Goal: Task Accomplishment & Management: Manage account settings

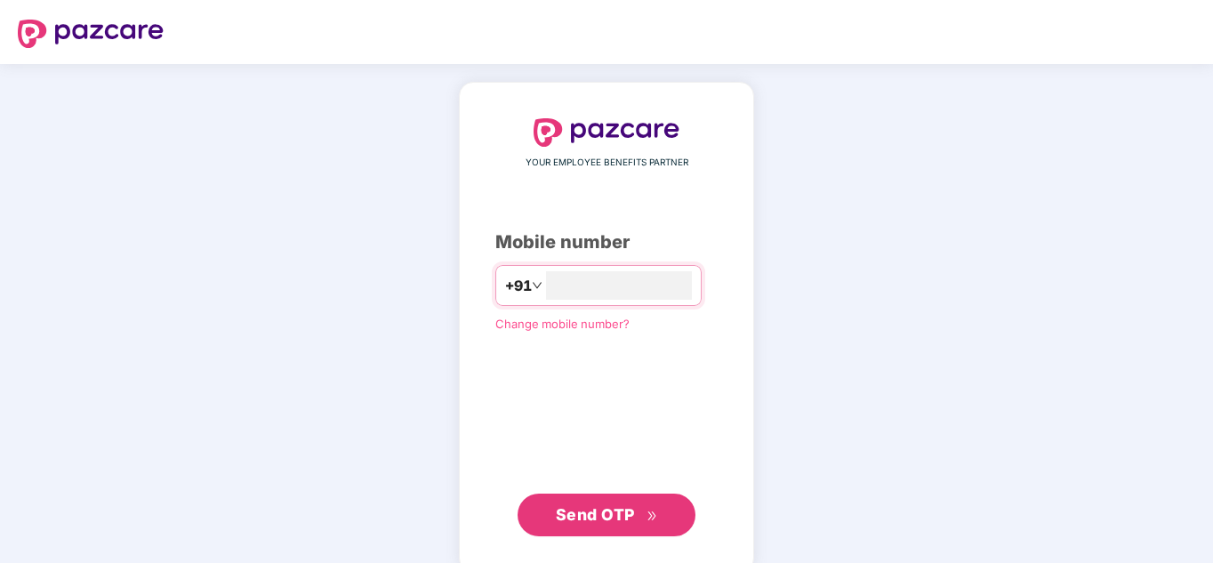
type input "**********"
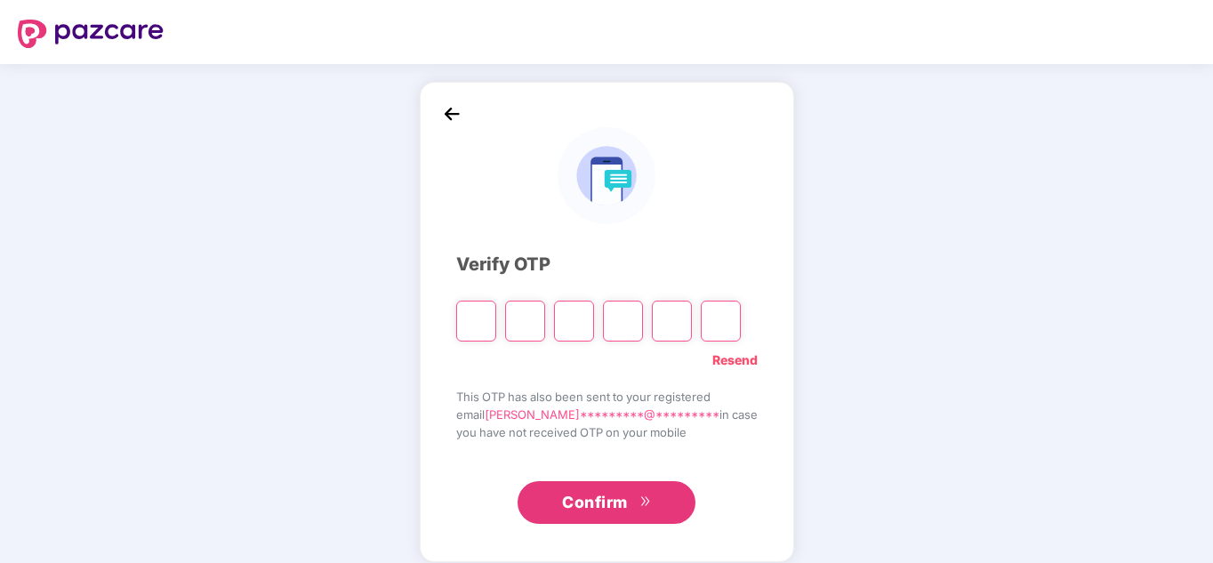
type input "*"
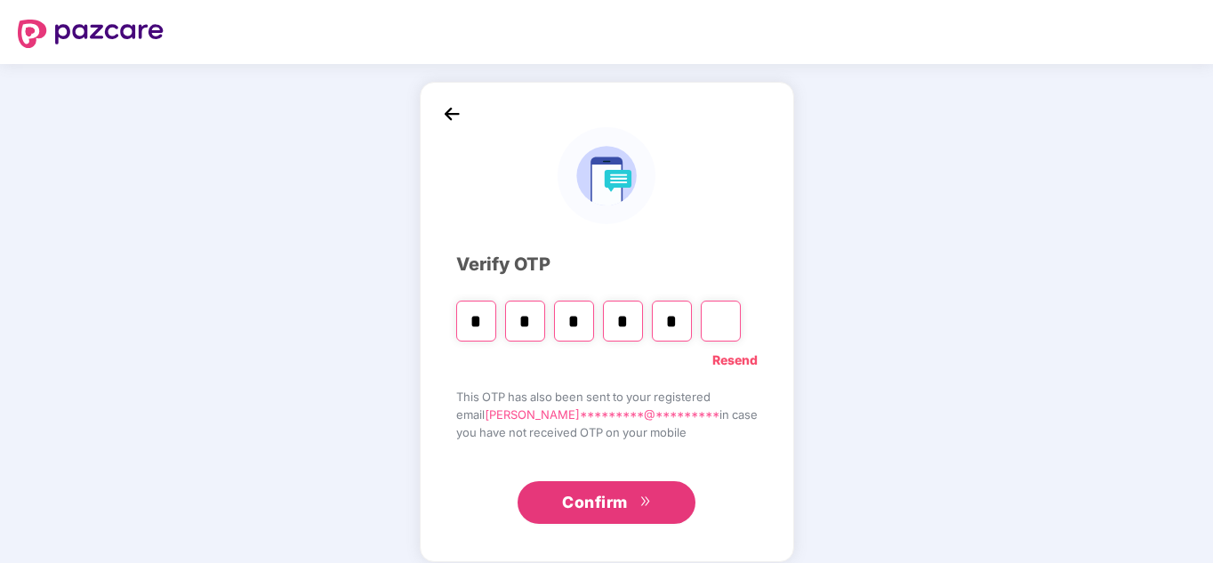
type input "*"
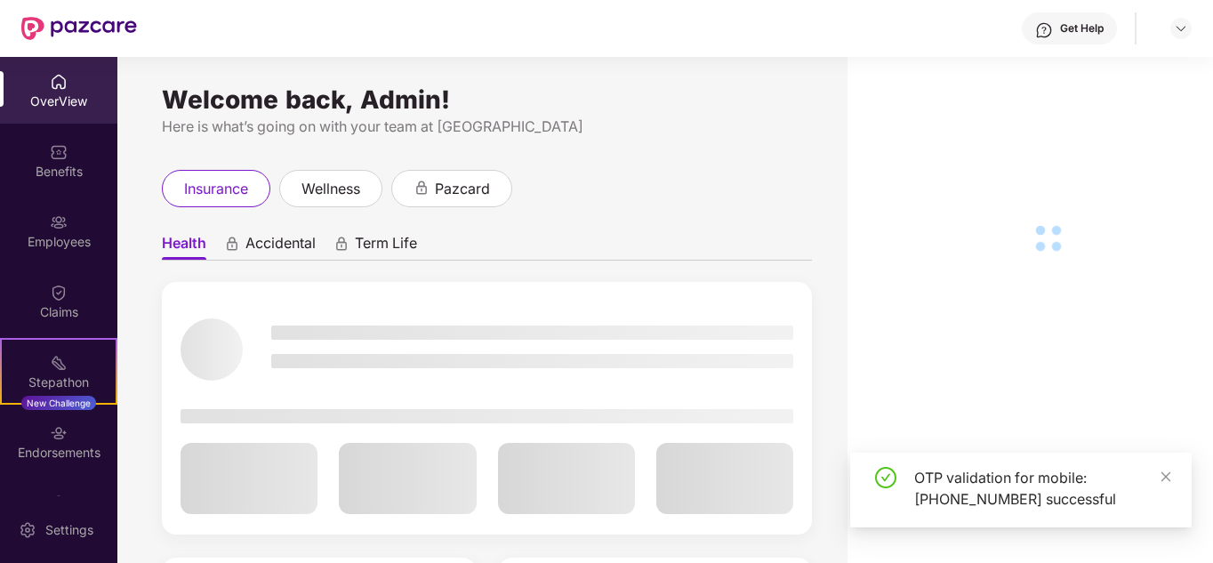
drag, startPoint x: 1165, startPoint y: 477, endPoint x: 855, endPoint y: 394, distance: 320.3
click at [1163, 477] on icon "close" at bounding box center [1166, 476] width 12 height 12
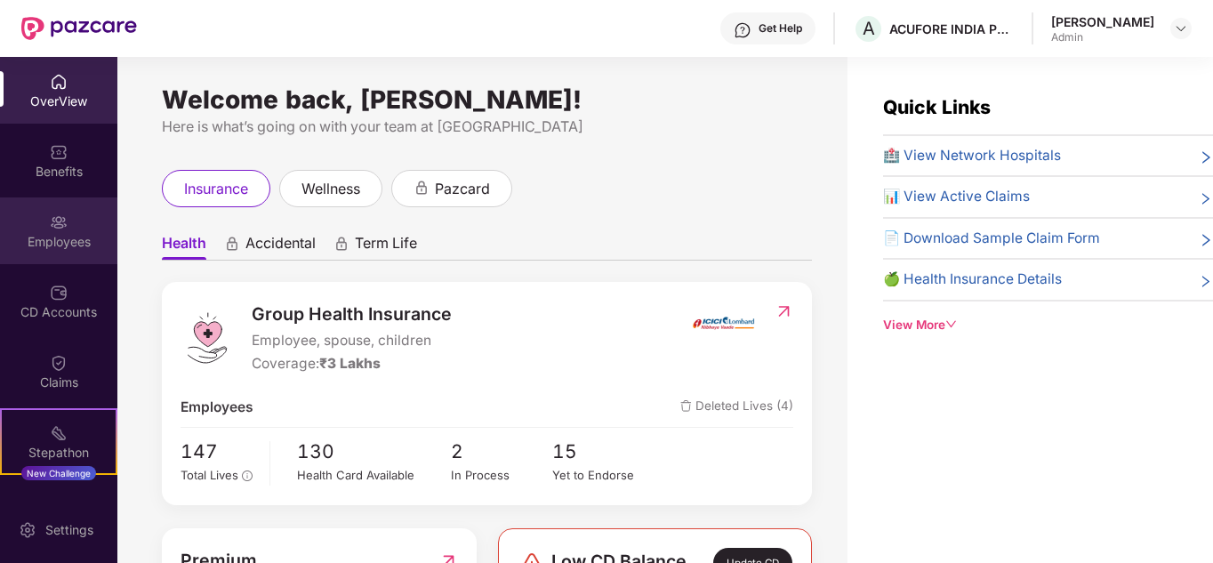
click at [54, 228] on img at bounding box center [59, 222] width 18 height 18
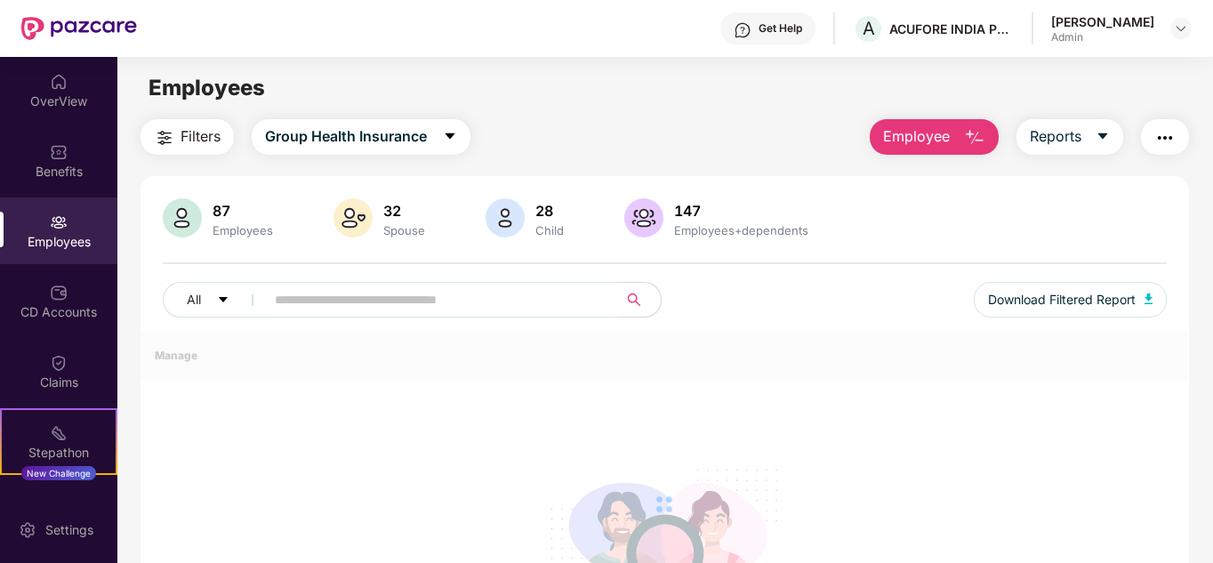
click at [456, 305] on input "text" at bounding box center [434, 299] width 319 height 27
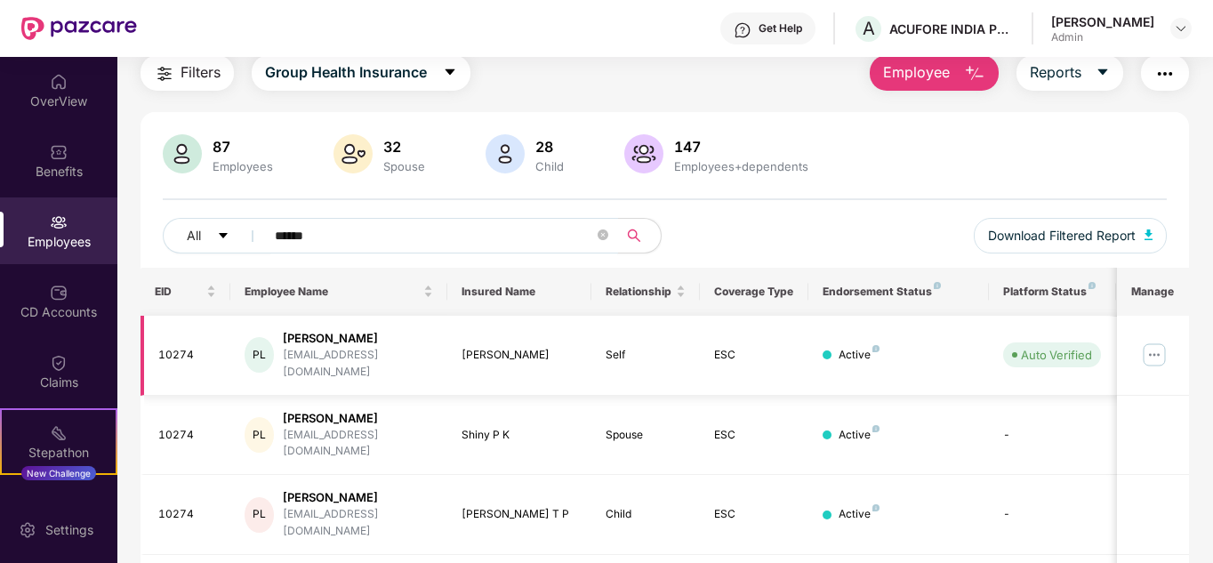
scroll to position [141, 0]
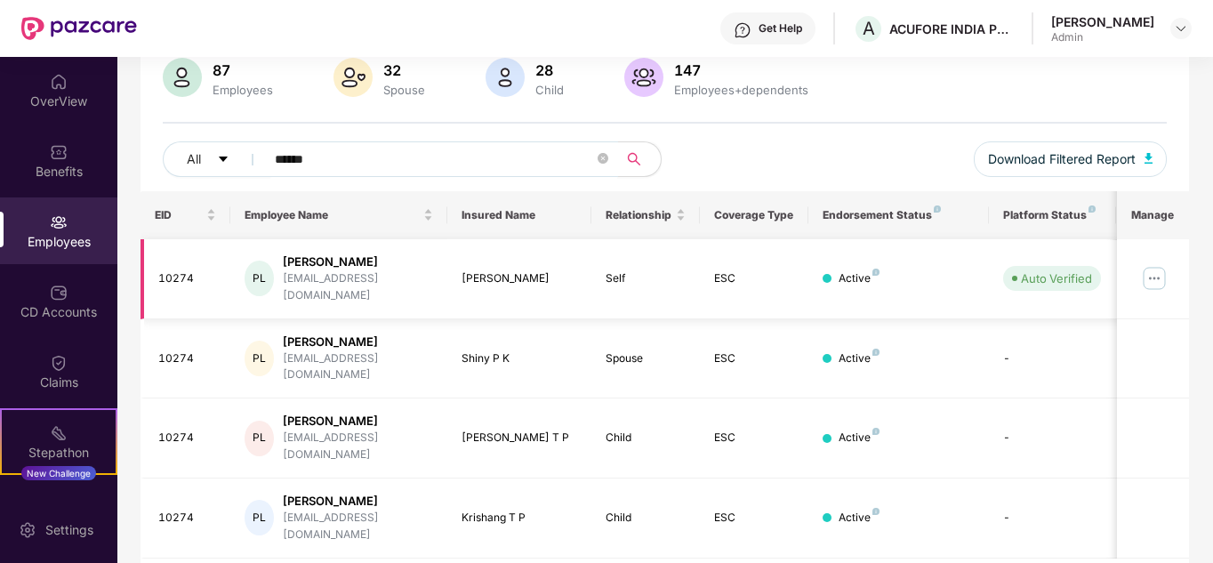
type input "******"
click at [1152, 269] on img at bounding box center [1154, 278] width 28 height 28
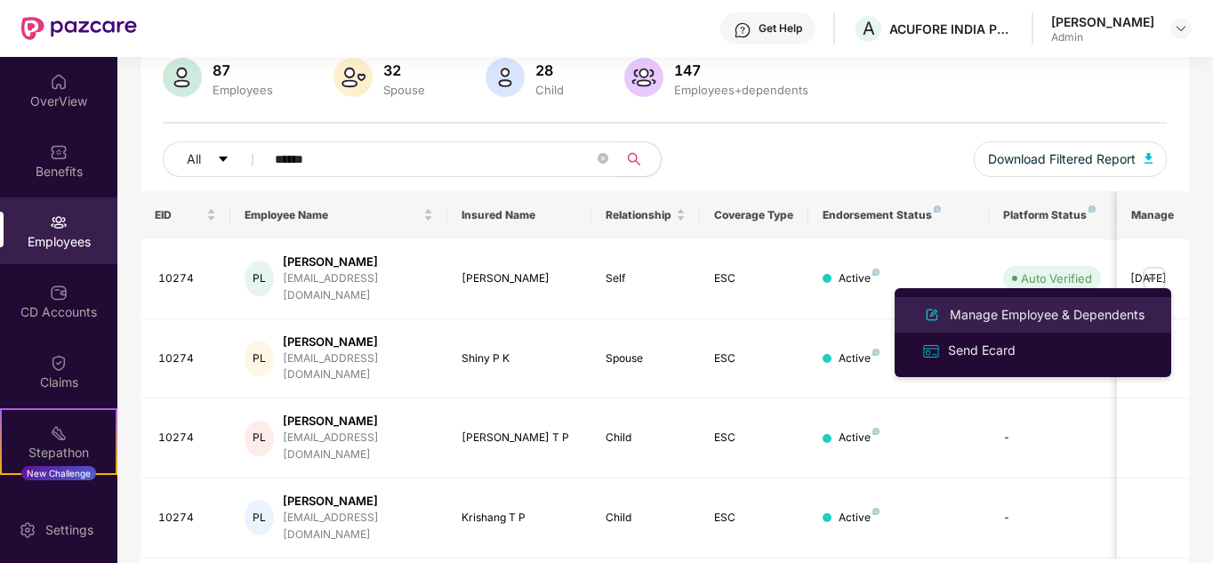
click at [1055, 309] on div "Manage Employee & Dependents" at bounding box center [1047, 315] width 202 height 20
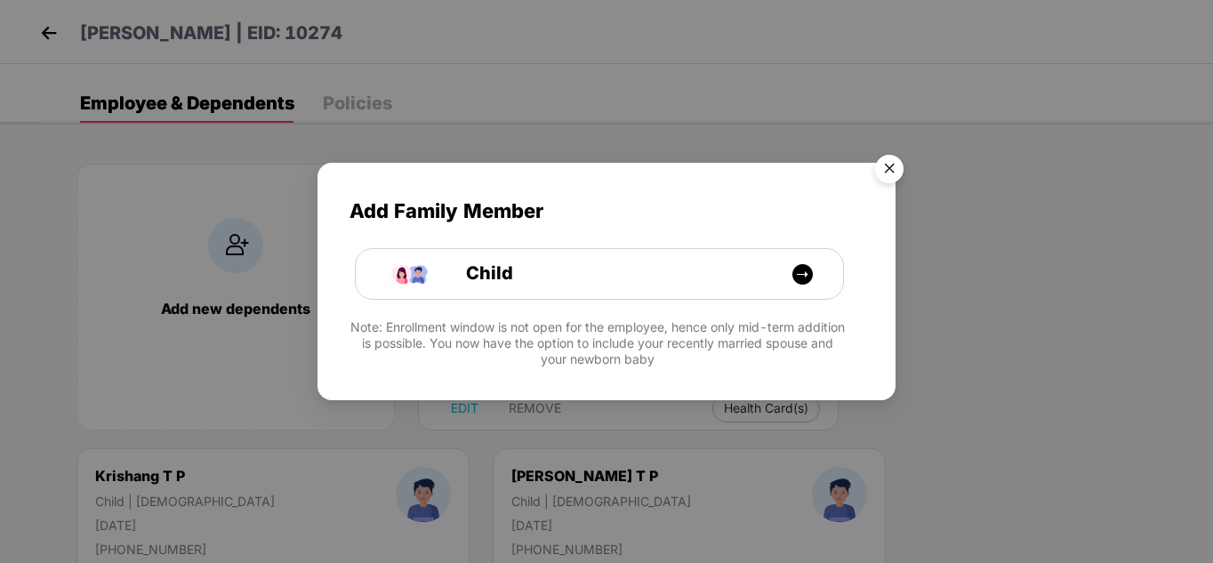
click at [882, 153] on img "Close" at bounding box center [889, 172] width 50 height 50
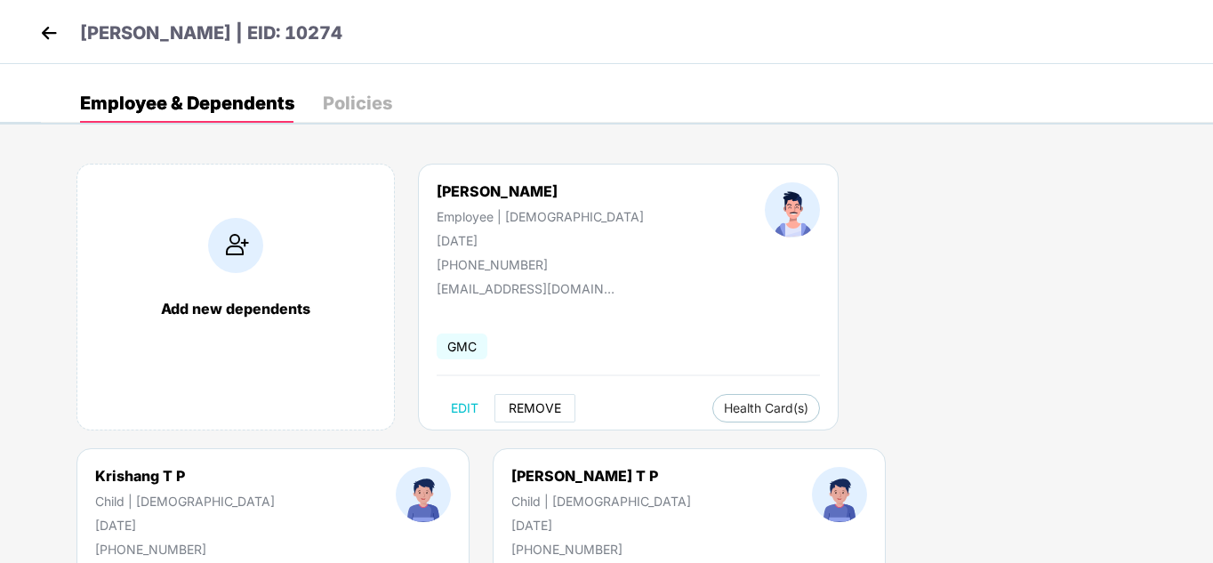
click at [527, 401] on span "REMOVE" at bounding box center [535, 408] width 52 height 14
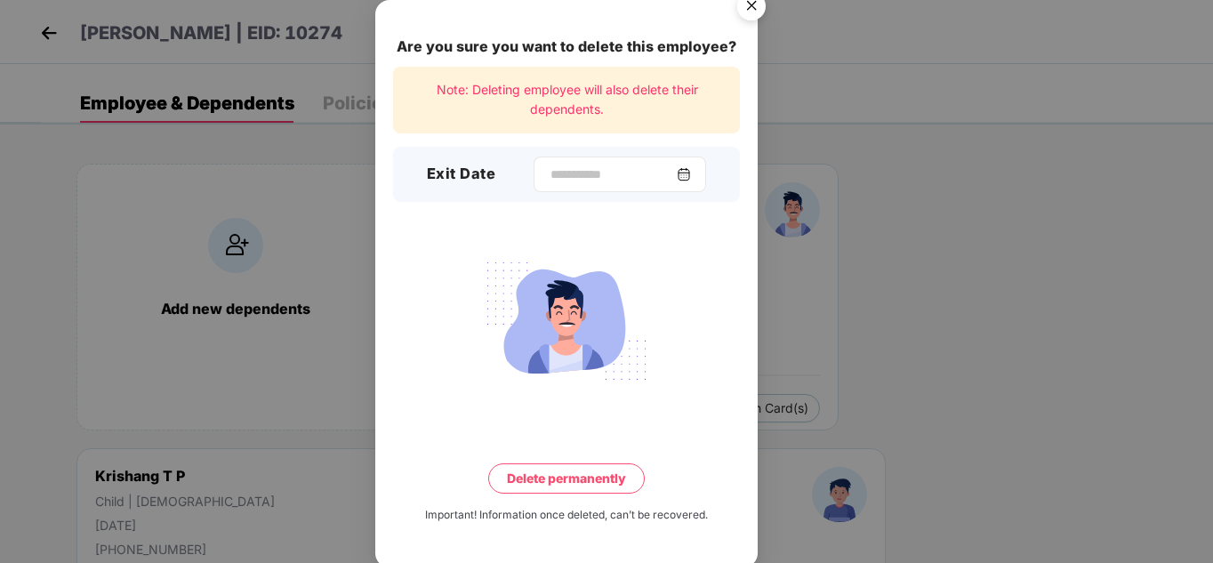
click at [688, 171] on img at bounding box center [684, 174] width 14 height 14
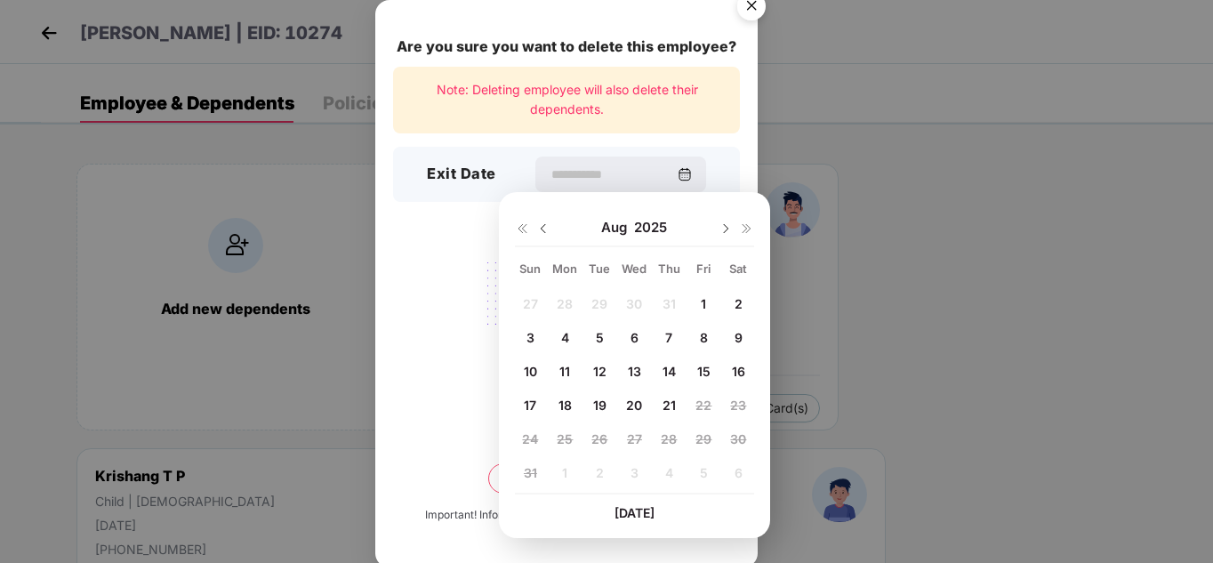
click at [636, 406] on span "20" at bounding box center [634, 404] width 16 height 15
type input "**********"
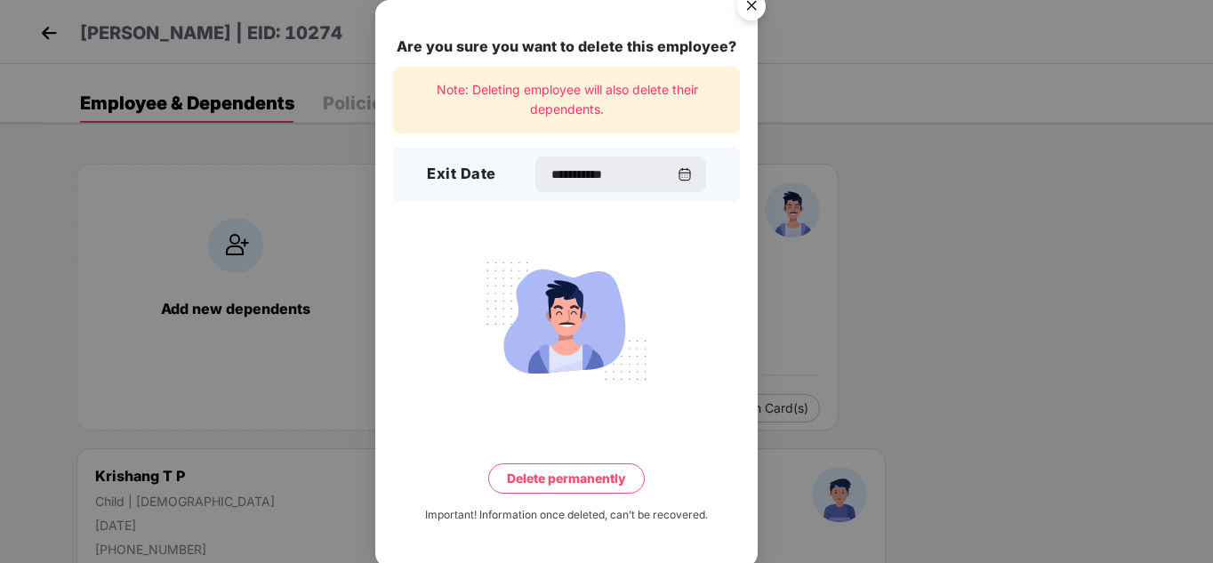
click at [587, 484] on button "Delete permanently" at bounding box center [566, 478] width 157 height 30
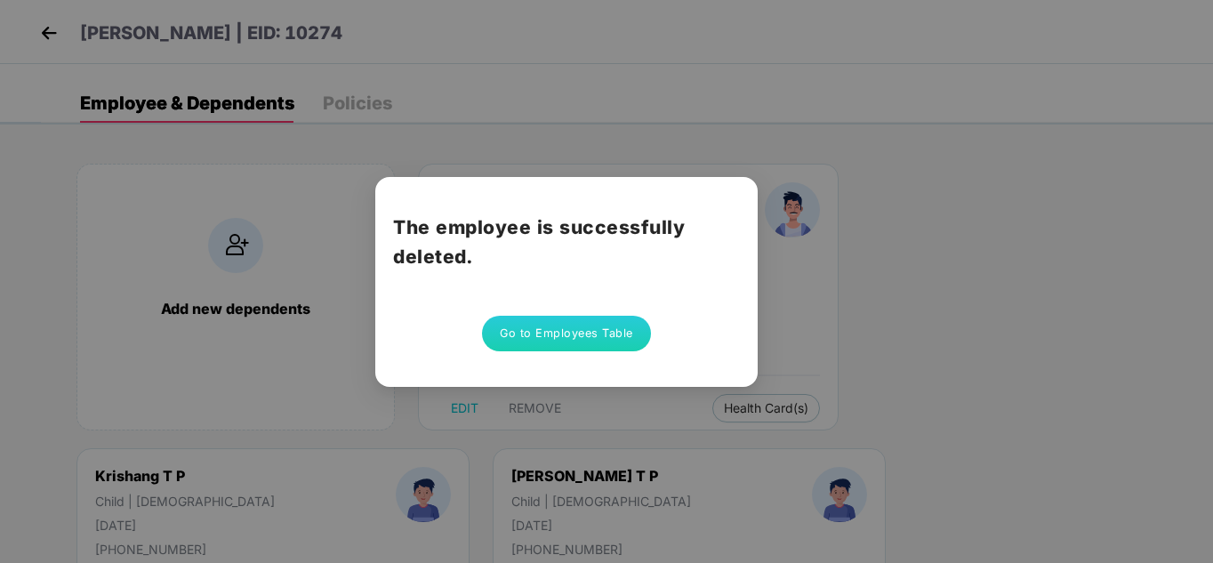
click at [564, 333] on button "Go to Employees Table" at bounding box center [566, 334] width 169 height 36
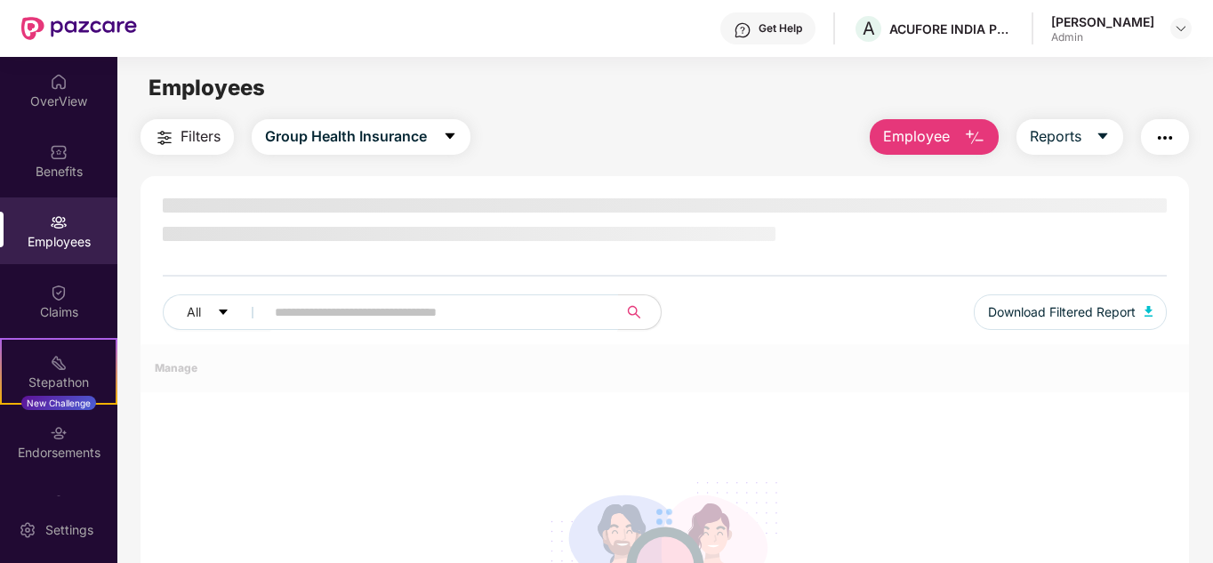
click at [350, 309] on input "text" at bounding box center [434, 312] width 319 height 27
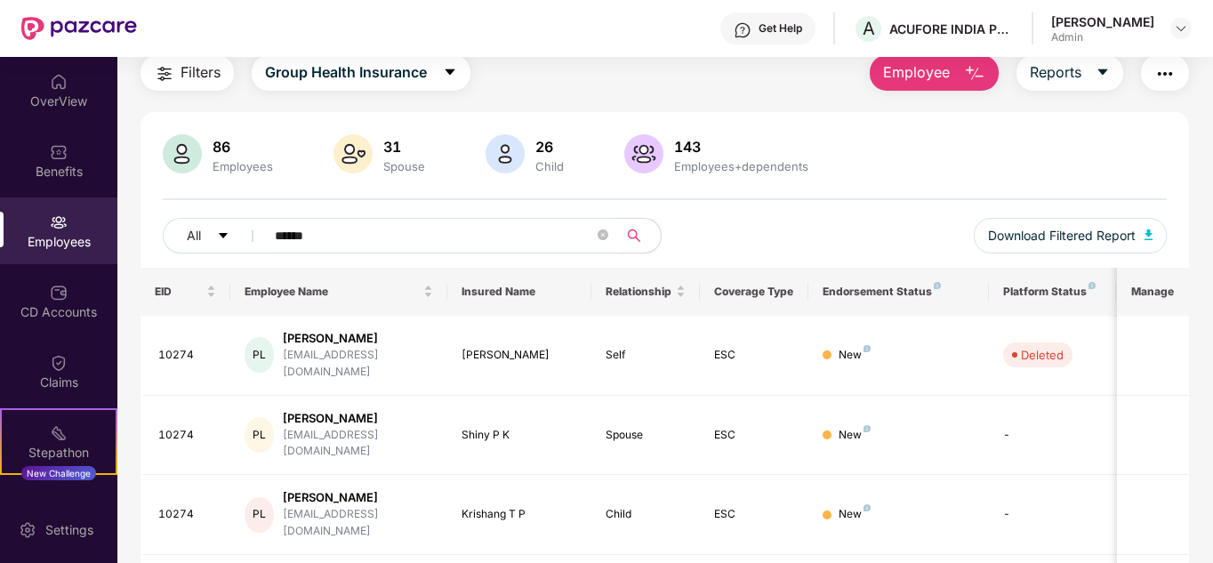
scroll to position [141, 0]
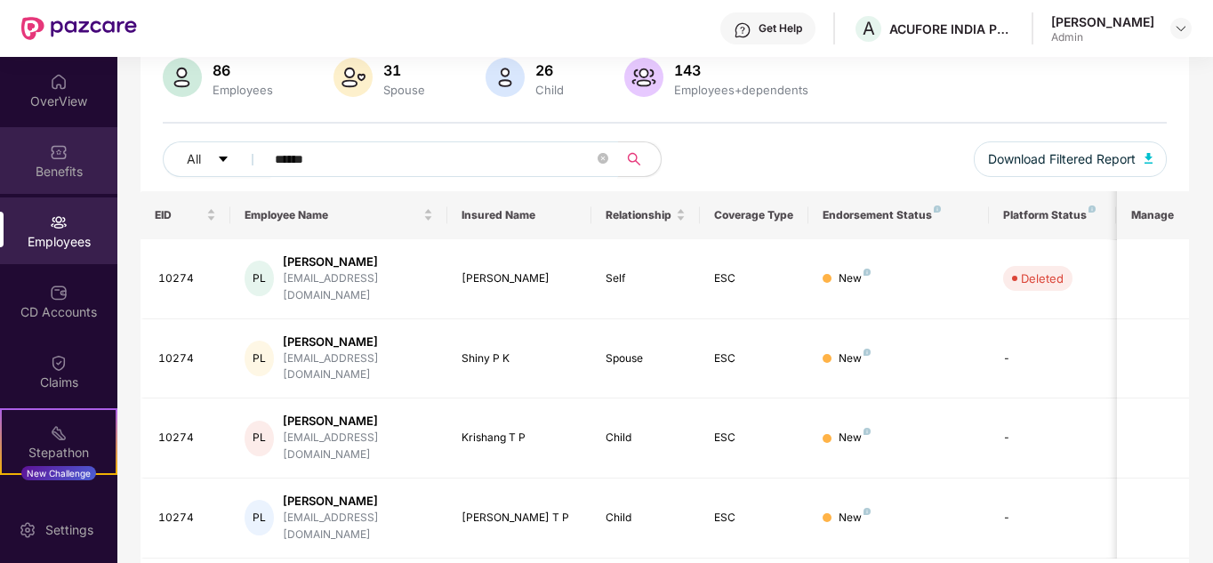
type input "******"
click at [63, 147] on img at bounding box center [59, 152] width 18 height 18
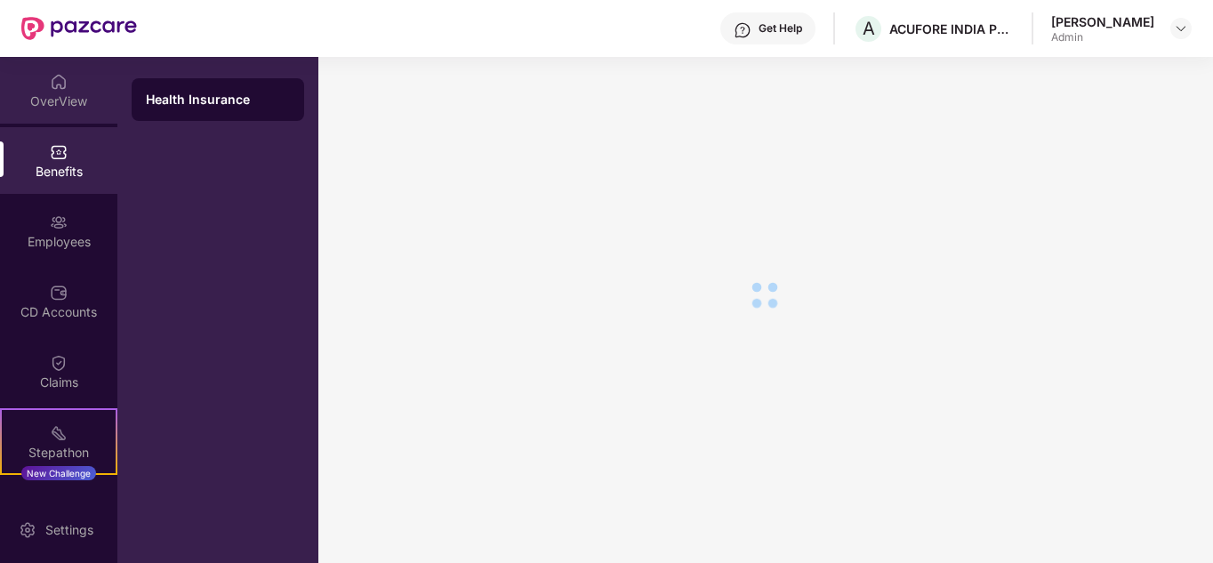
click at [52, 85] on img at bounding box center [59, 82] width 18 height 18
